Goal: Task Accomplishment & Management: Manage account settings

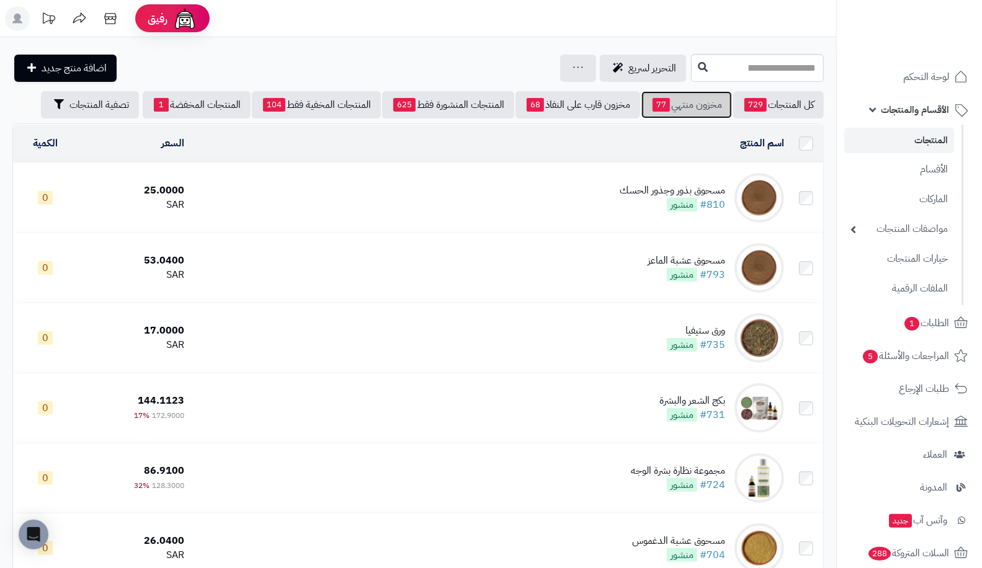
click at [658, 105] on span "77" at bounding box center [661, 105] width 17 height 14
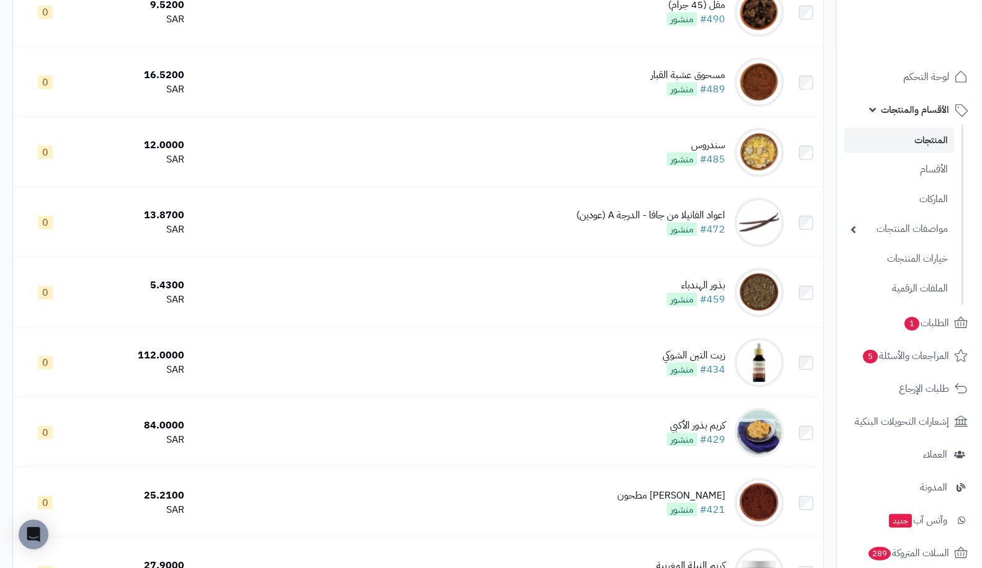
scroll to position [3672, 0]
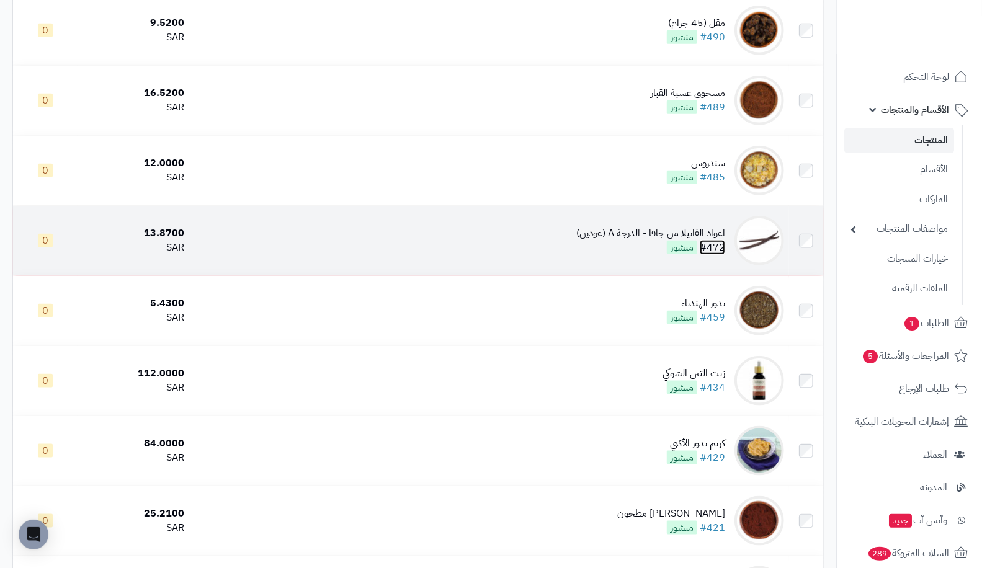
click at [708, 248] on link "#472" at bounding box center [712, 247] width 25 height 15
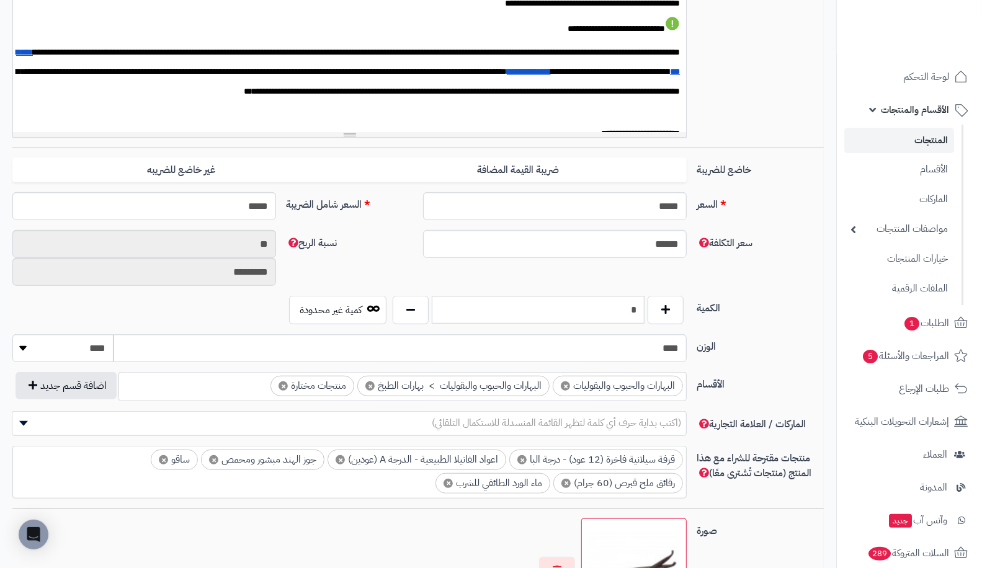
scroll to position [378, 0]
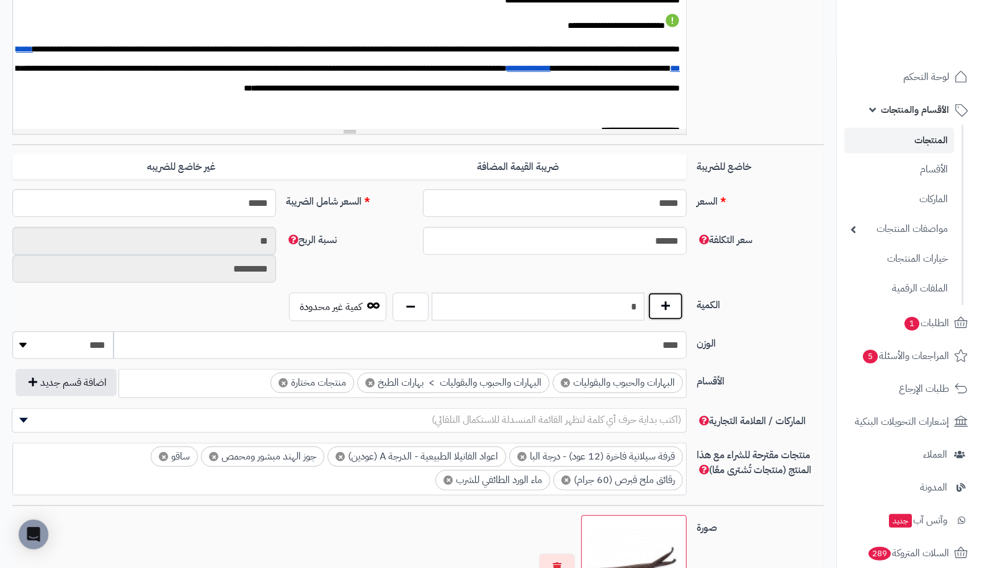
click at [676, 318] on button "button" at bounding box center [666, 306] width 36 height 29
type input "*"
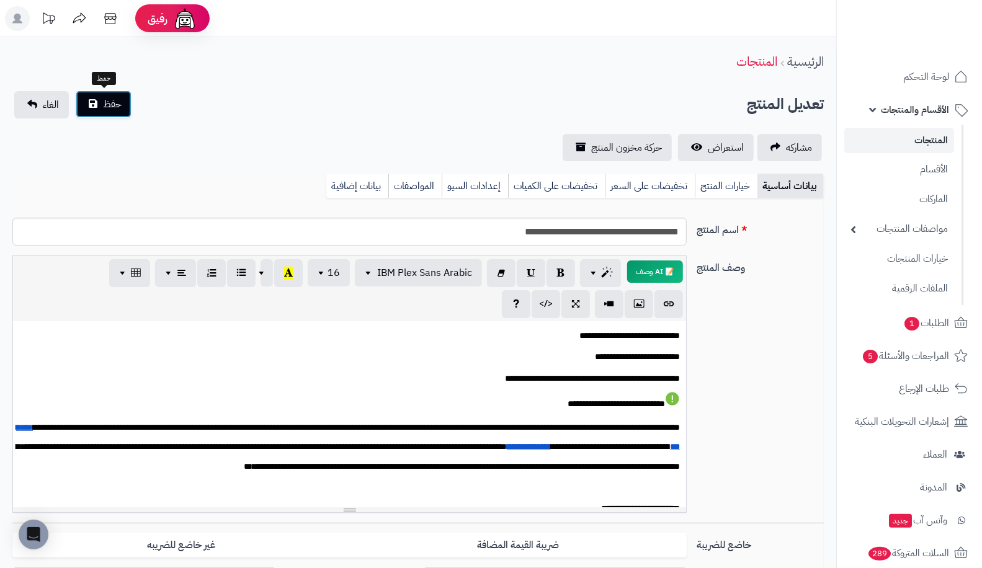
click at [111, 104] on span "حفظ" at bounding box center [112, 104] width 19 height 15
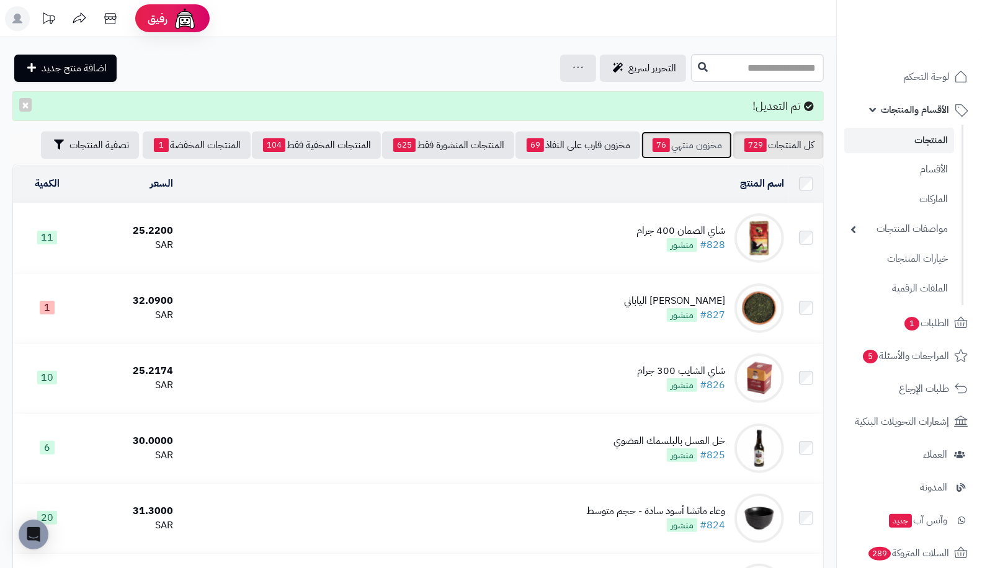
click at [665, 149] on span "76" at bounding box center [661, 145] width 17 height 14
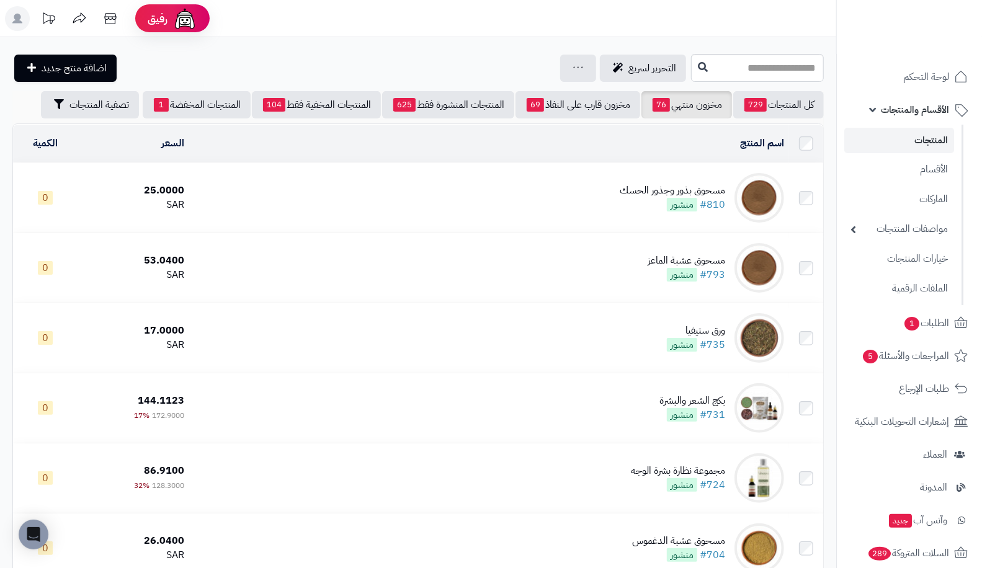
click at [925, 149] on link "المنتجات" at bounding box center [899, 140] width 110 height 25
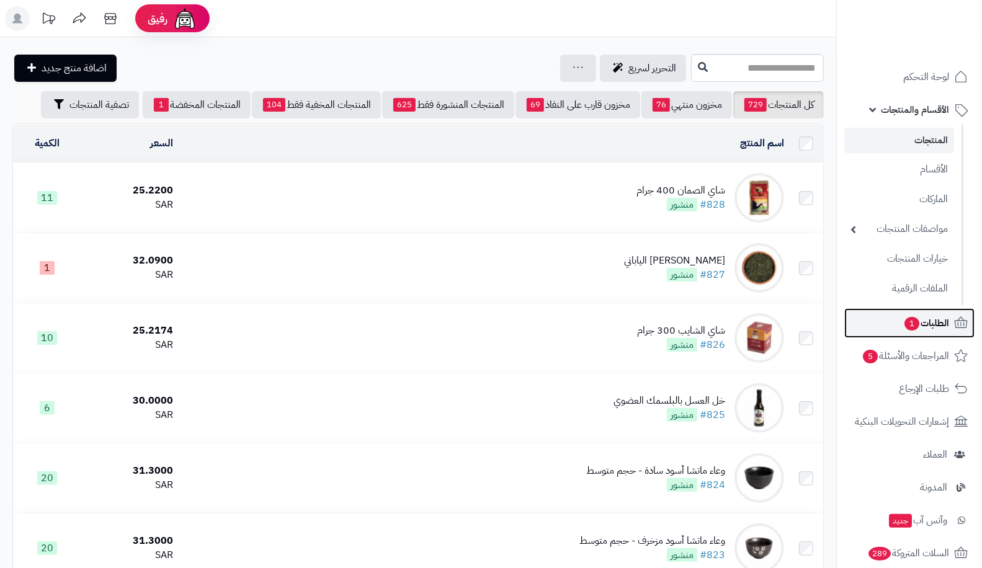
click at [918, 327] on span "الطلبات 1" at bounding box center [926, 322] width 46 height 17
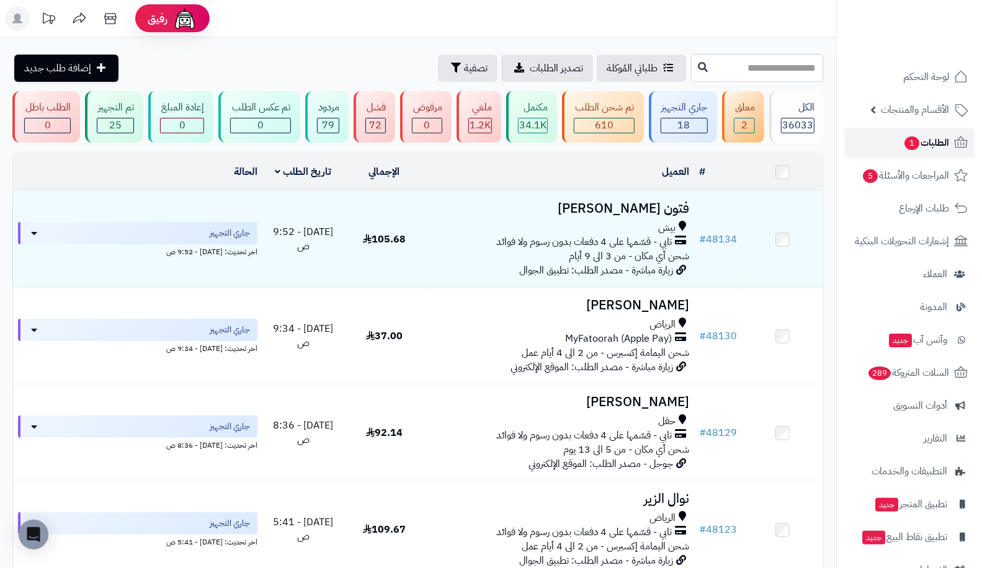
click at [926, 144] on span "الطلبات 1" at bounding box center [926, 142] width 46 height 17
